Goal: Check status: Check status

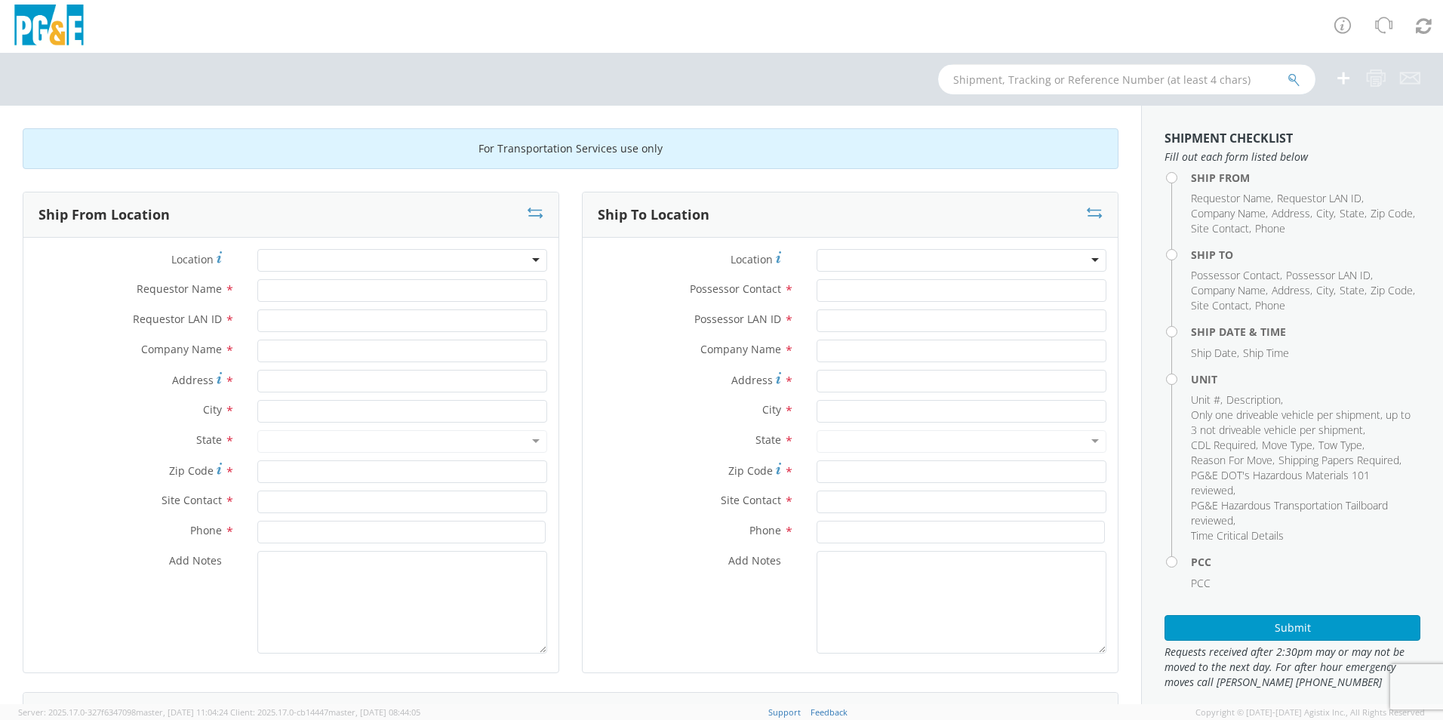
click at [962, 75] on input "text" at bounding box center [1126, 79] width 377 height 30
paste input "B43612"
click at [1303, 76] on input "B43612" at bounding box center [1126, 79] width 377 height 30
type input "B43612"
click at [1298, 78] on icon "submit" at bounding box center [1294, 80] width 13 height 14
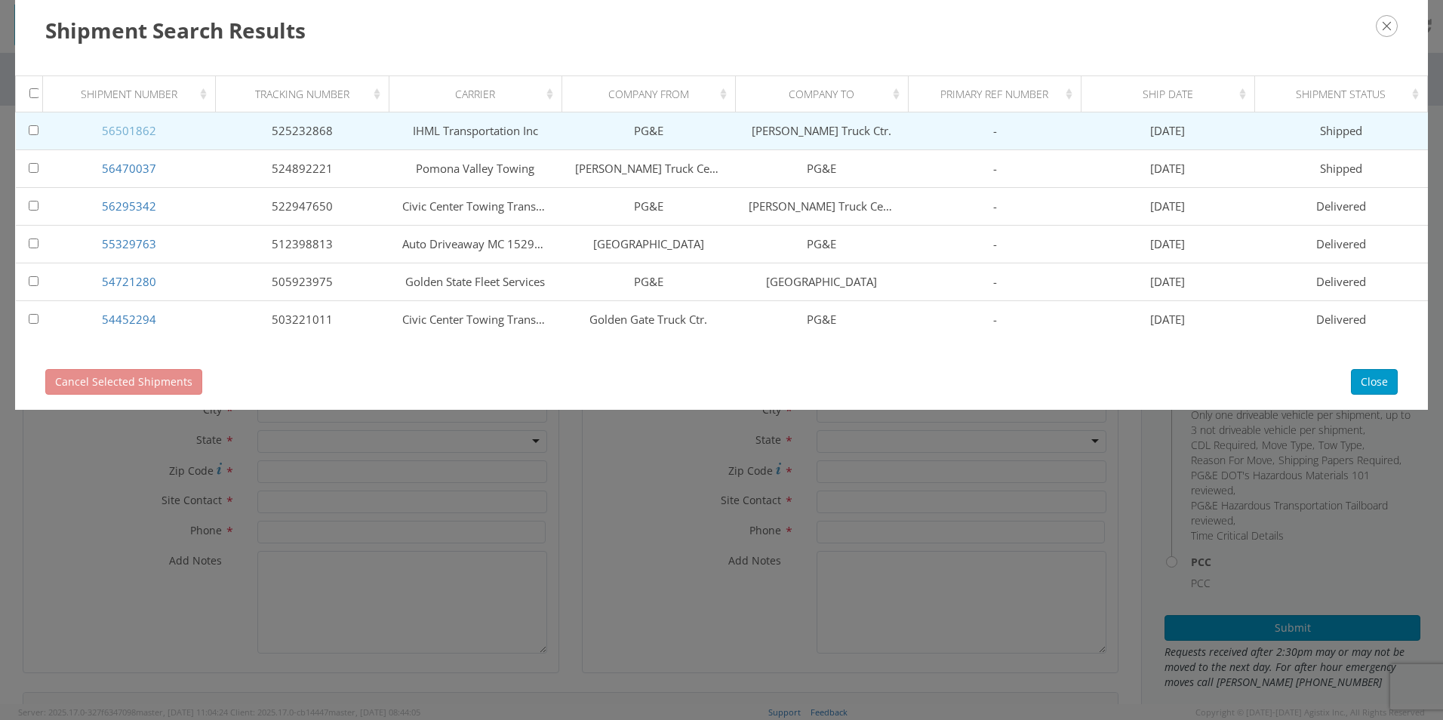
click at [145, 132] on link "56501862" at bounding box center [129, 130] width 54 height 15
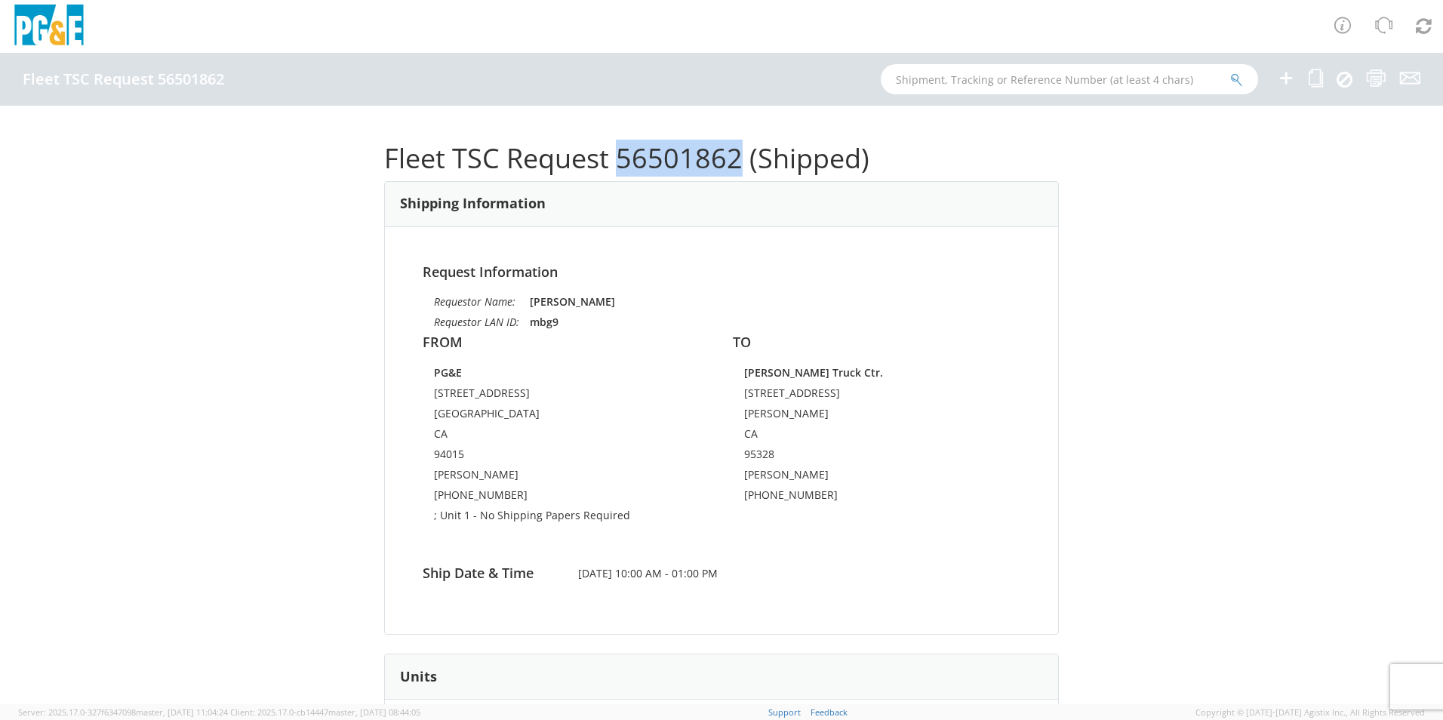
drag, startPoint x: 732, startPoint y: 156, endPoint x: 615, endPoint y: 146, distance: 117.4
click at [615, 146] on h1 "Fleet TSC Request 56501862 (Shipped)" at bounding box center [721, 158] width 675 height 30
drag, startPoint x: 615, startPoint y: 146, endPoint x: 634, endPoint y: 150, distance: 19.4
copy h1 "56501862"
